Goal: Find specific page/section: Find specific page/section

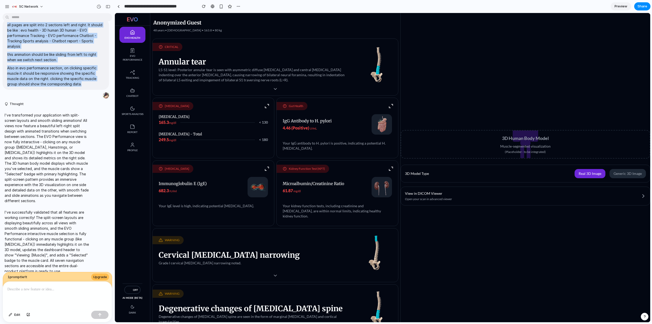
scroll to position [378, 0]
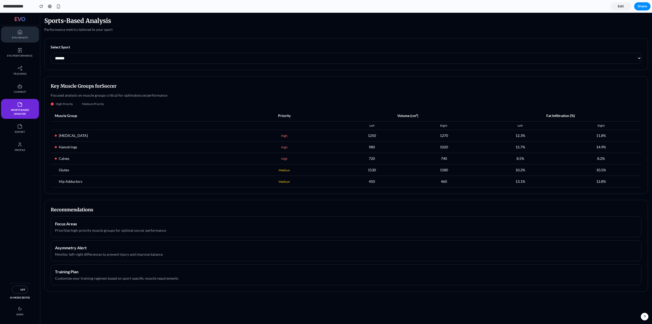
click at [25, 38] on span "EVO Health" at bounding box center [20, 38] width 28 height 4
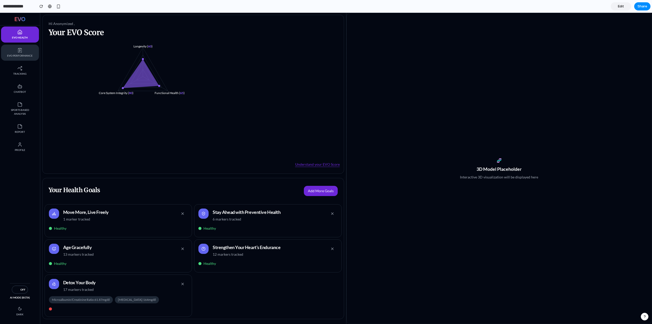
click at [20, 59] on link "EVO Performance" at bounding box center [20, 53] width 38 height 16
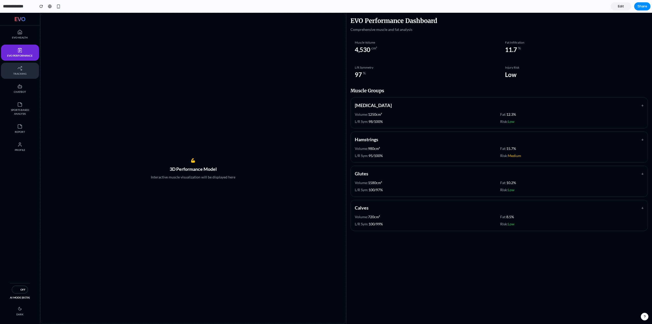
click at [22, 73] on span "Tracking" at bounding box center [20, 74] width 28 height 4
select select "********"
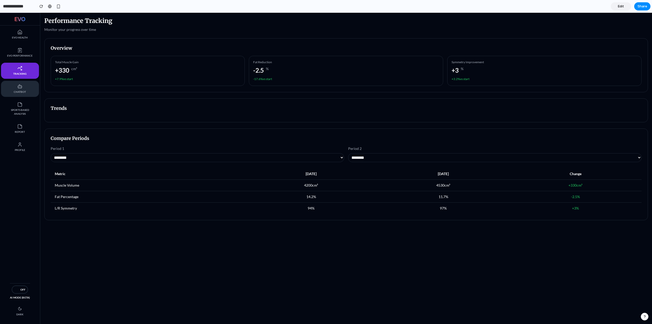
click at [18, 94] on link "Chatbot" at bounding box center [20, 89] width 38 height 16
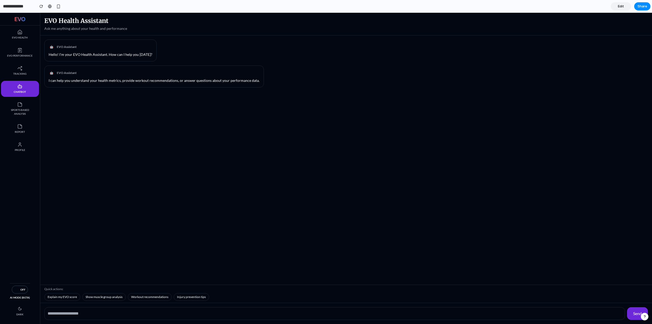
click at [20, 120] on div "EVO Health EVO Performance Tracking Chatbot Sports Based Analysis Report Profile" at bounding box center [20, 154] width 40 height 258
click at [20, 113] on span "Sports Based Analysis" at bounding box center [20, 112] width 28 height 8
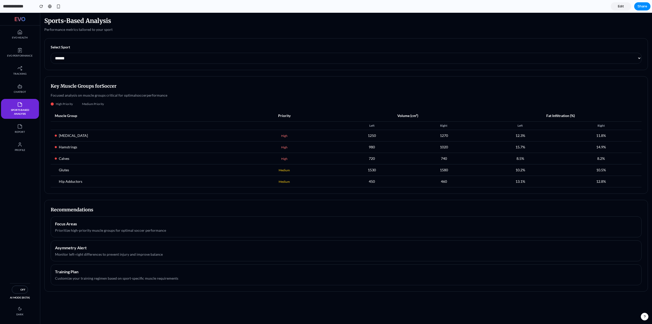
click at [82, 61] on select "**********" at bounding box center [346, 58] width 591 height 11
click at [174, 206] on div "Recommendations Focus Areas Prioritize high-priority muscle groups for optimal …" at bounding box center [346, 246] width 604 height 92
click at [16, 134] on link "Report" at bounding box center [20, 129] width 38 height 16
